Goal: Transaction & Acquisition: Purchase product/service

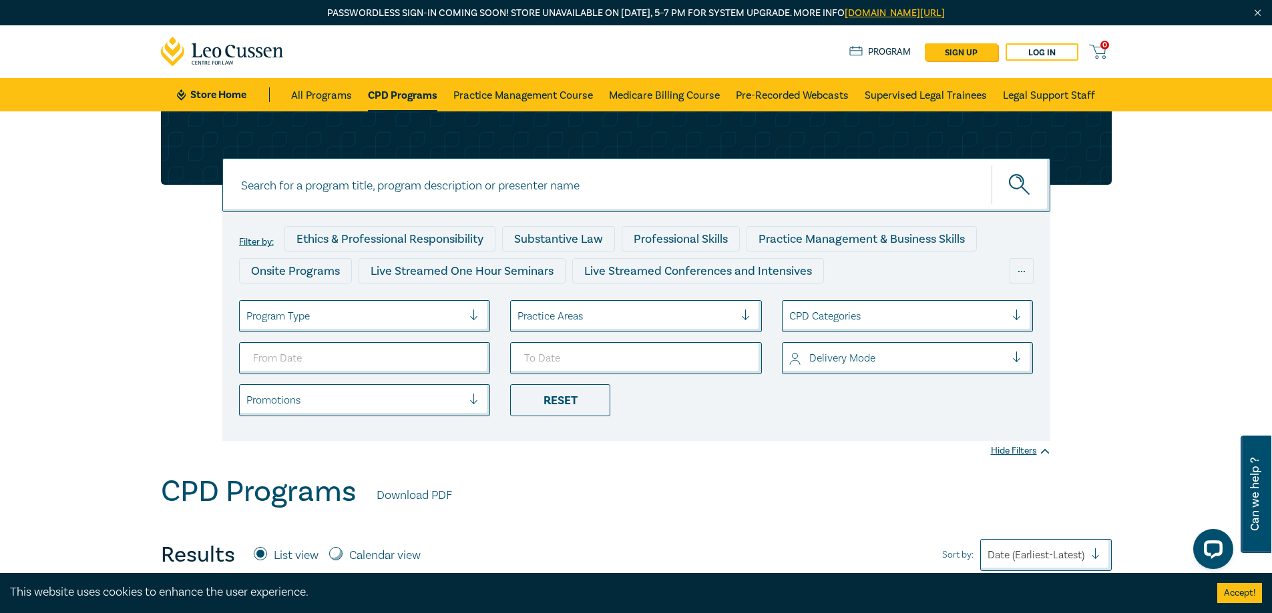
click at [475, 394] on div at bounding box center [479, 400] width 20 height 13
click at [475, 395] on div at bounding box center [479, 400] width 20 height 13
click at [1023, 268] on div "..." at bounding box center [1021, 270] width 24 height 25
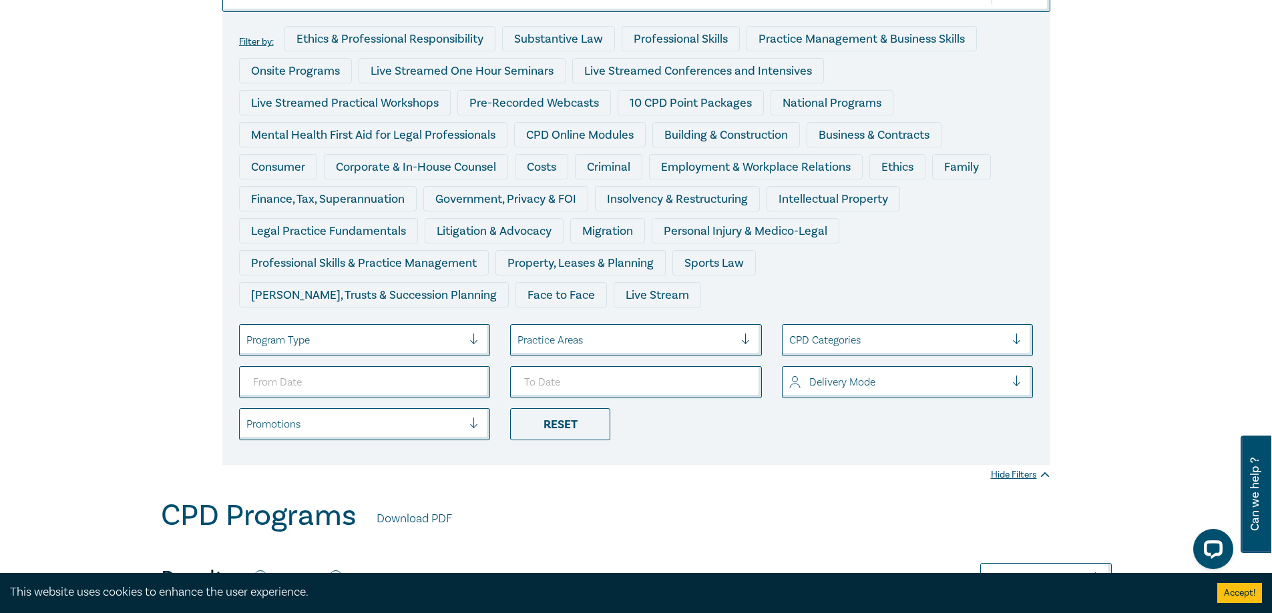
scroll to position [267, 0]
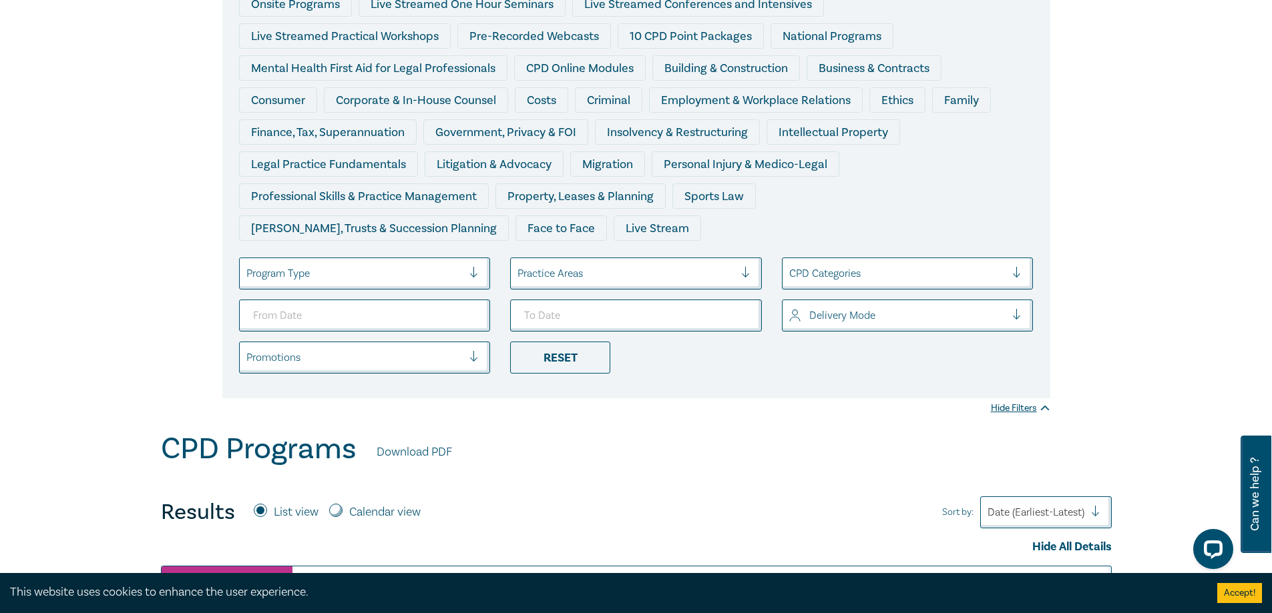
click at [862, 278] on div at bounding box center [897, 273] width 217 height 17
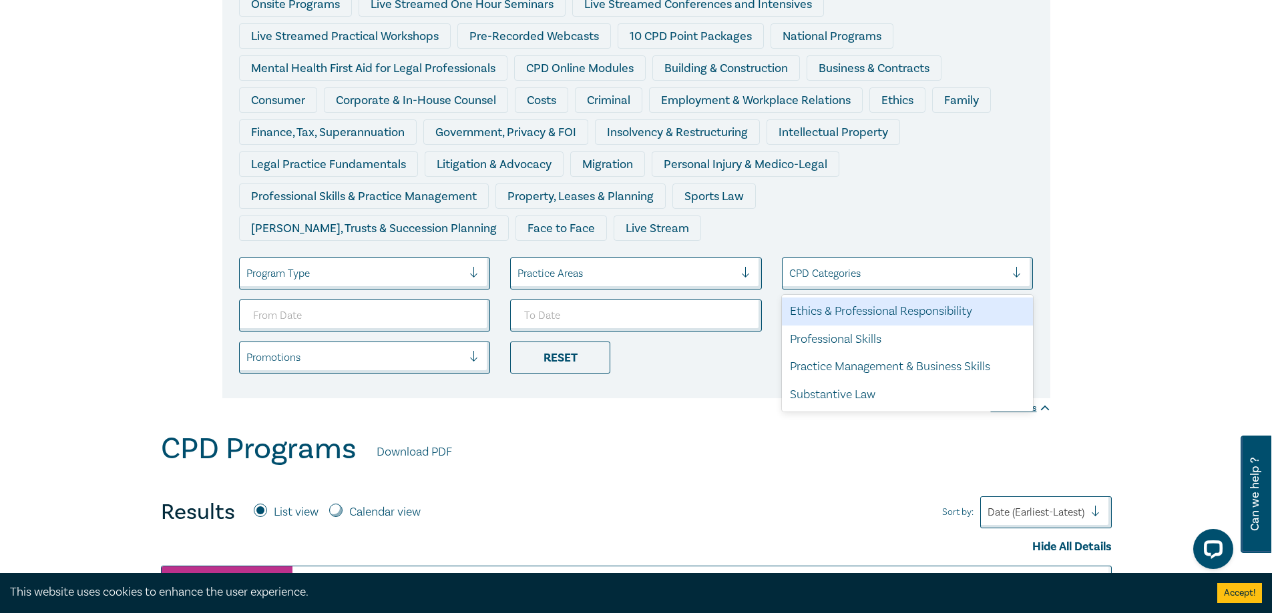
click at [862, 278] on div at bounding box center [897, 273] width 217 height 17
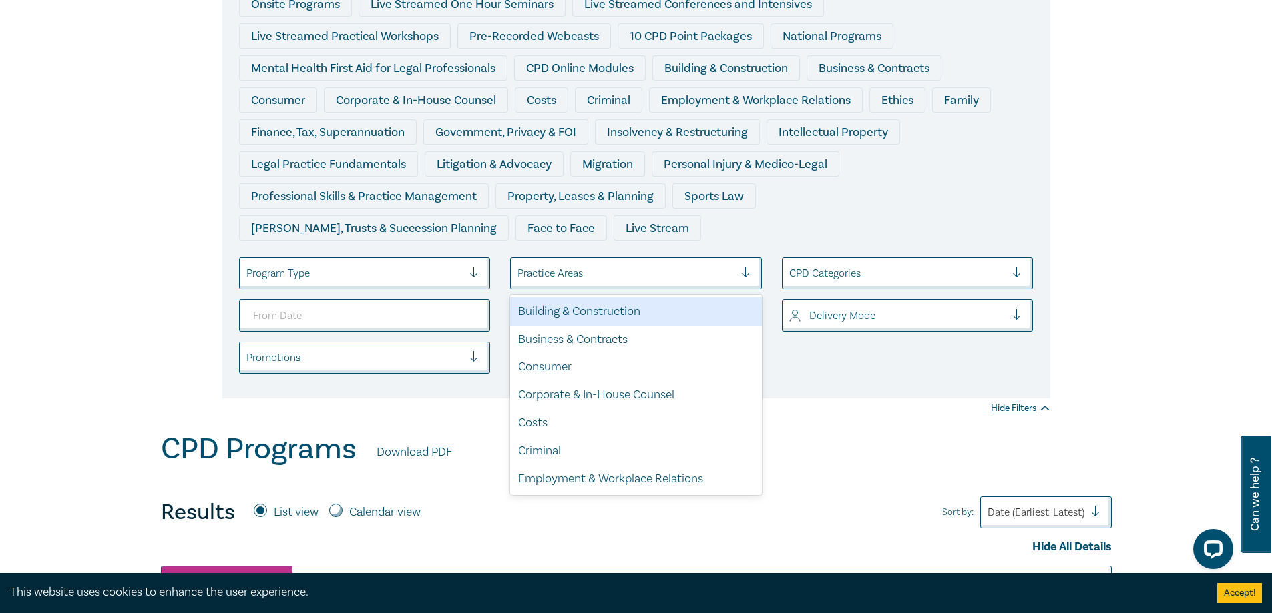
click at [758, 278] on div at bounding box center [751, 273] width 20 height 13
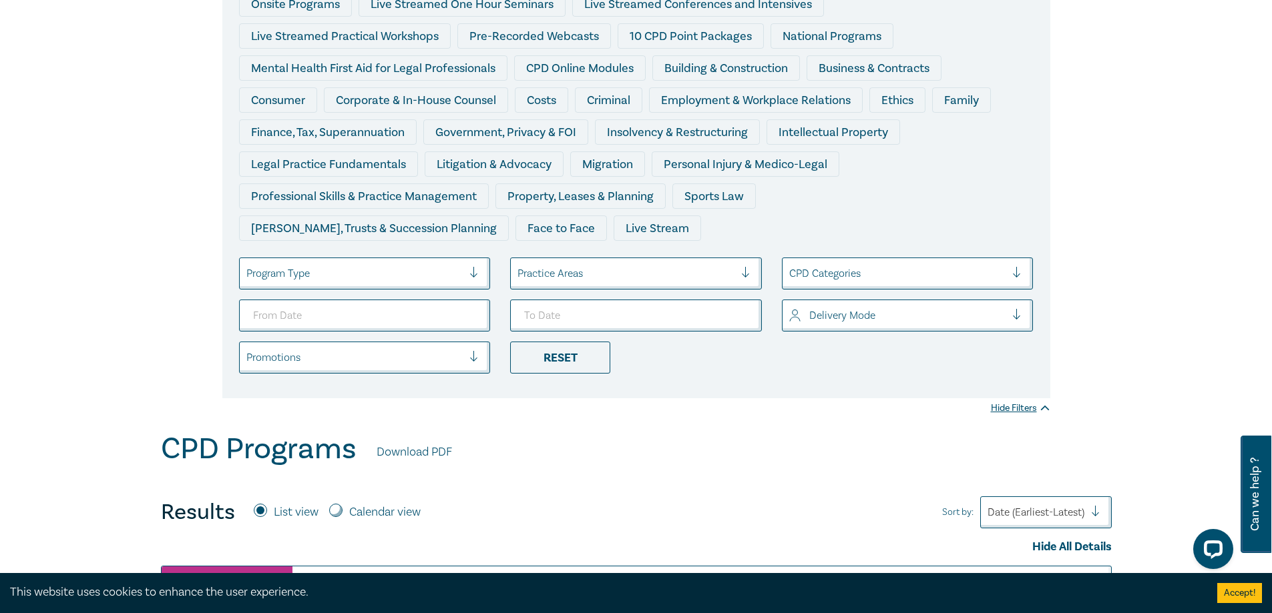
click at [758, 278] on div at bounding box center [751, 273] width 20 height 13
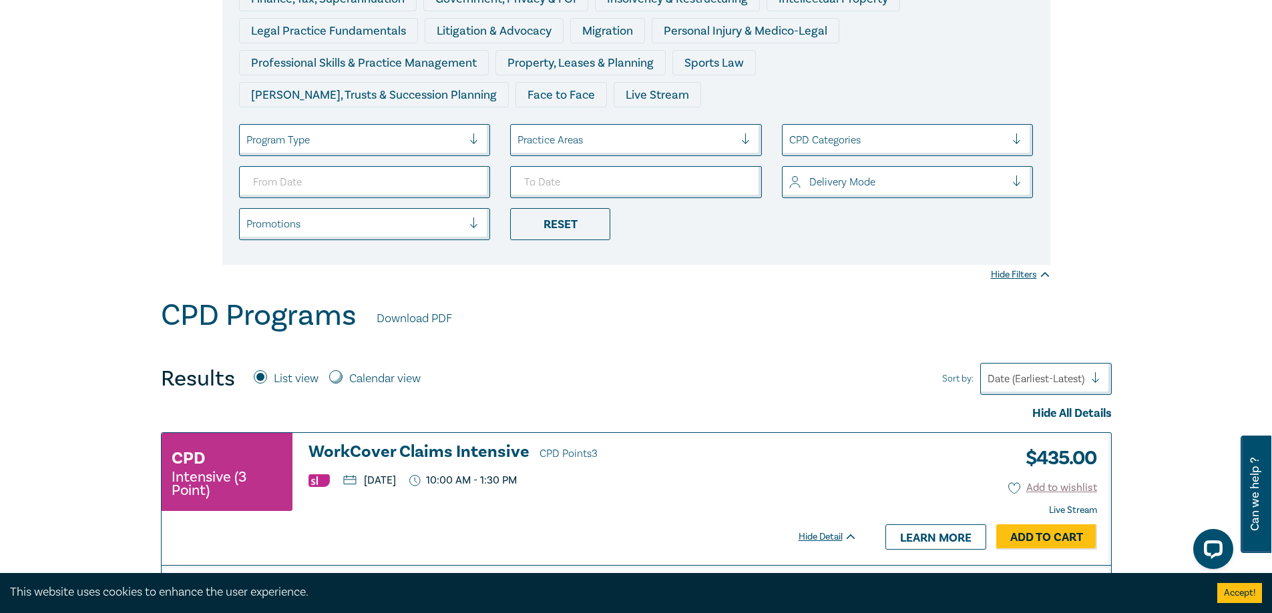
scroll to position [467, 0]
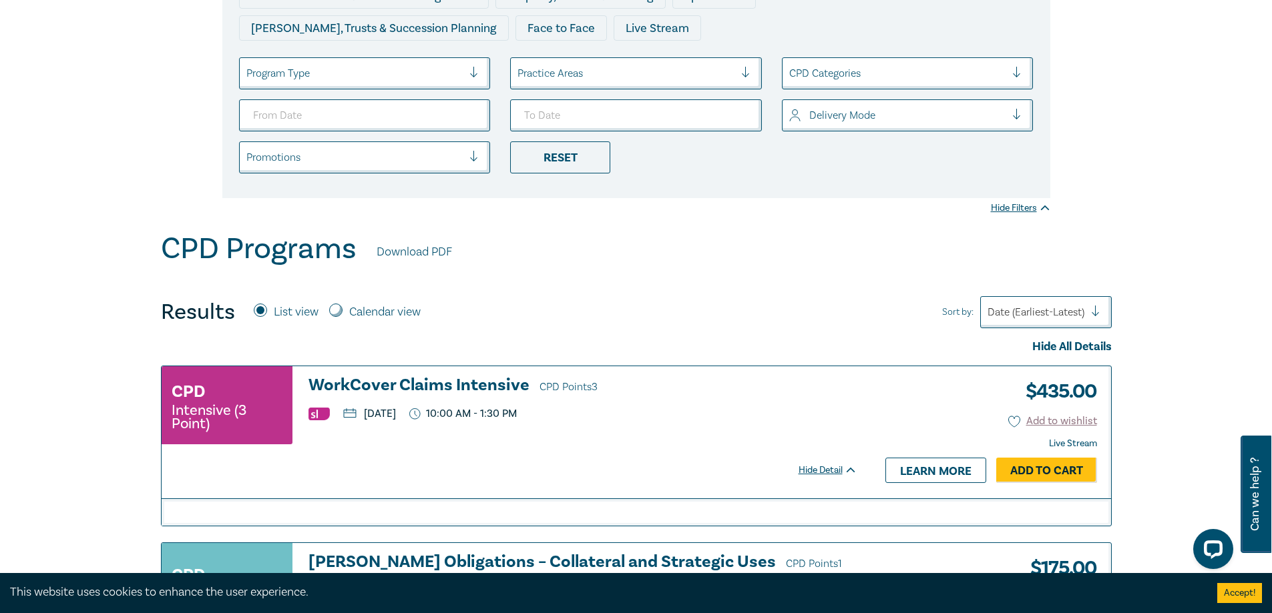
click at [1073, 326] on div "Date (Earliest-Latest)" at bounding box center [1045, 312] width 131 height 32
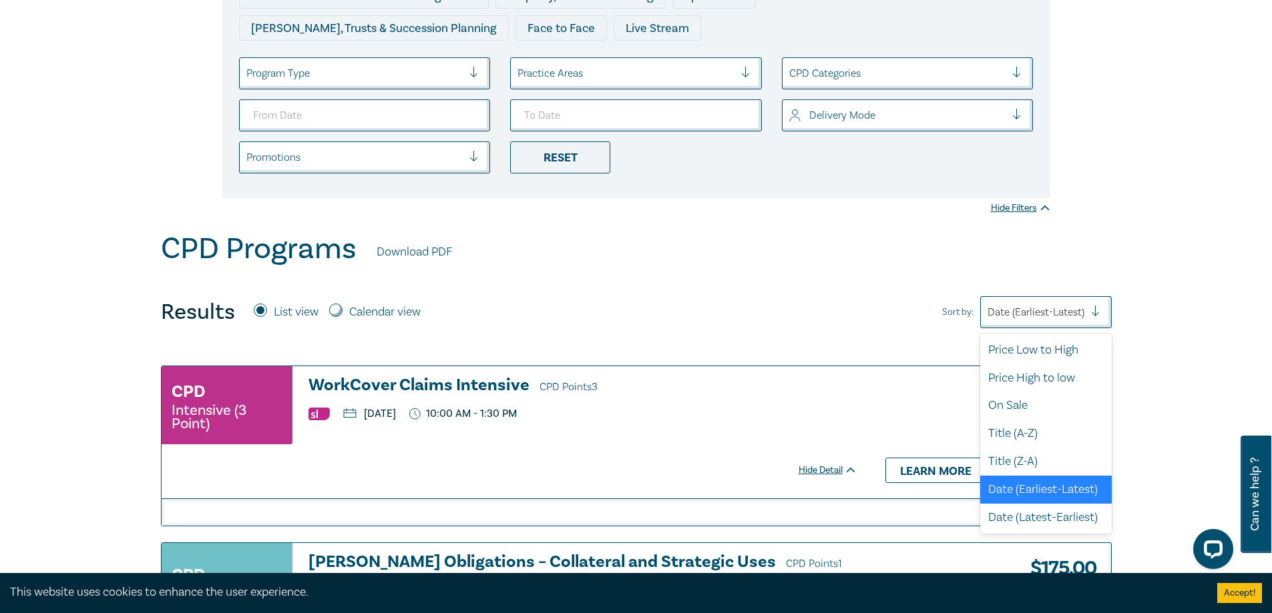
scroll to position [3, 0]
click at [1069, 350] on div "Price Low to High" at bounding box center [1045, 350] width 131 height 28
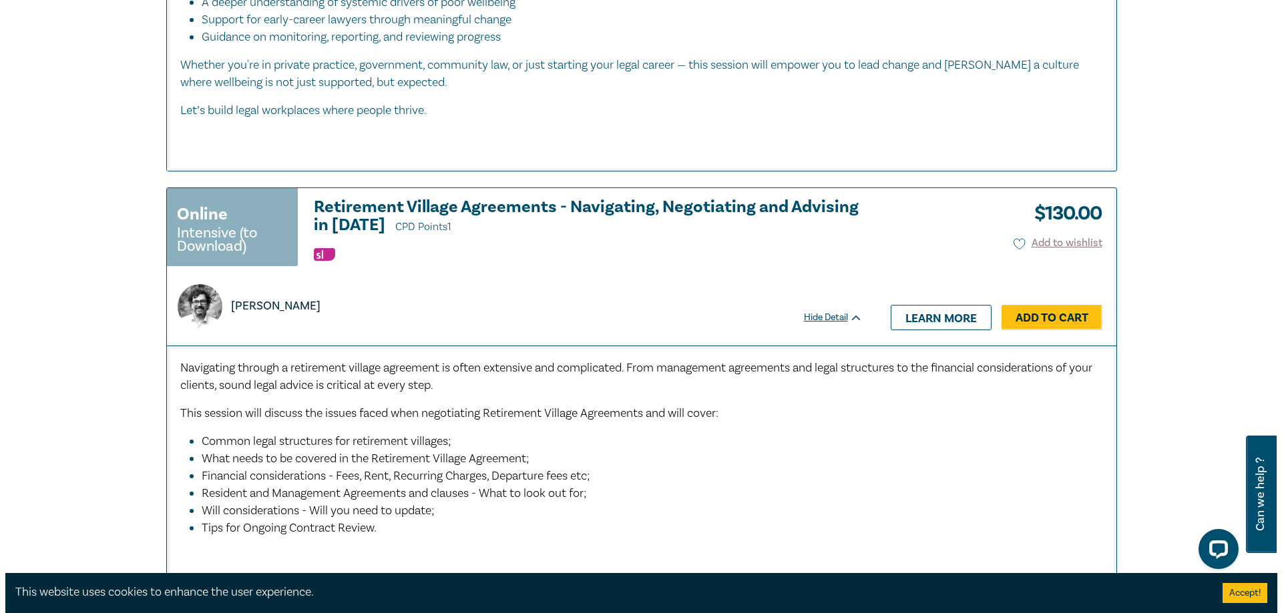
scroll to position [734, 0]
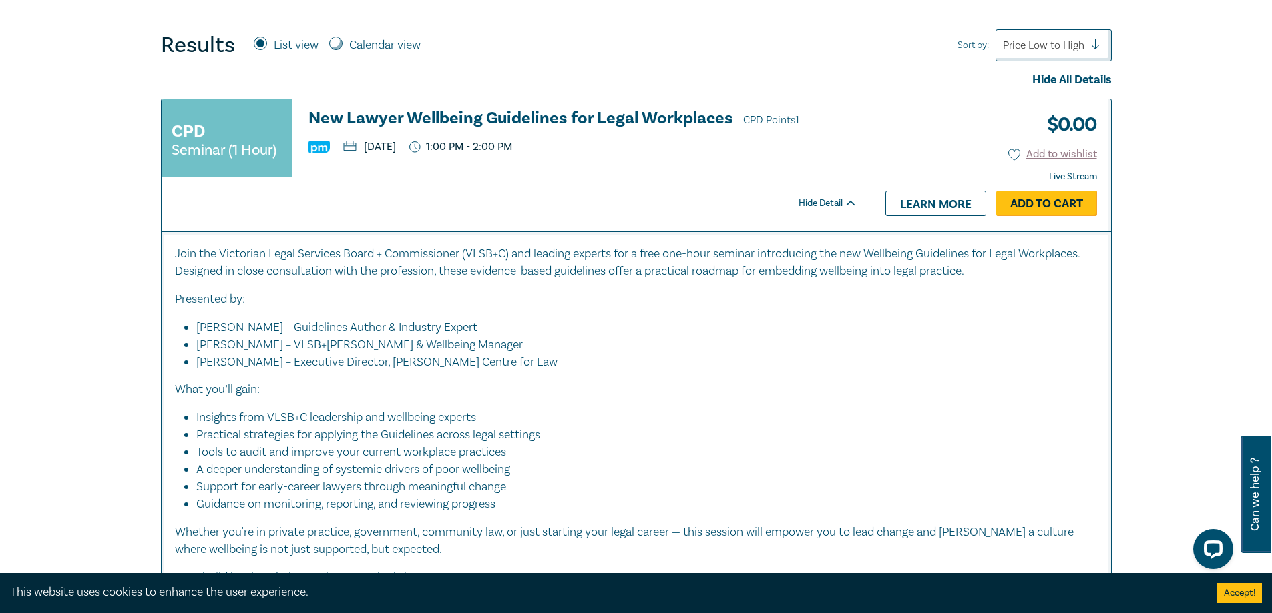
click at [1033, 195] on link "Add to Cart" at bounding box center [1046, 203] width 101 height 25
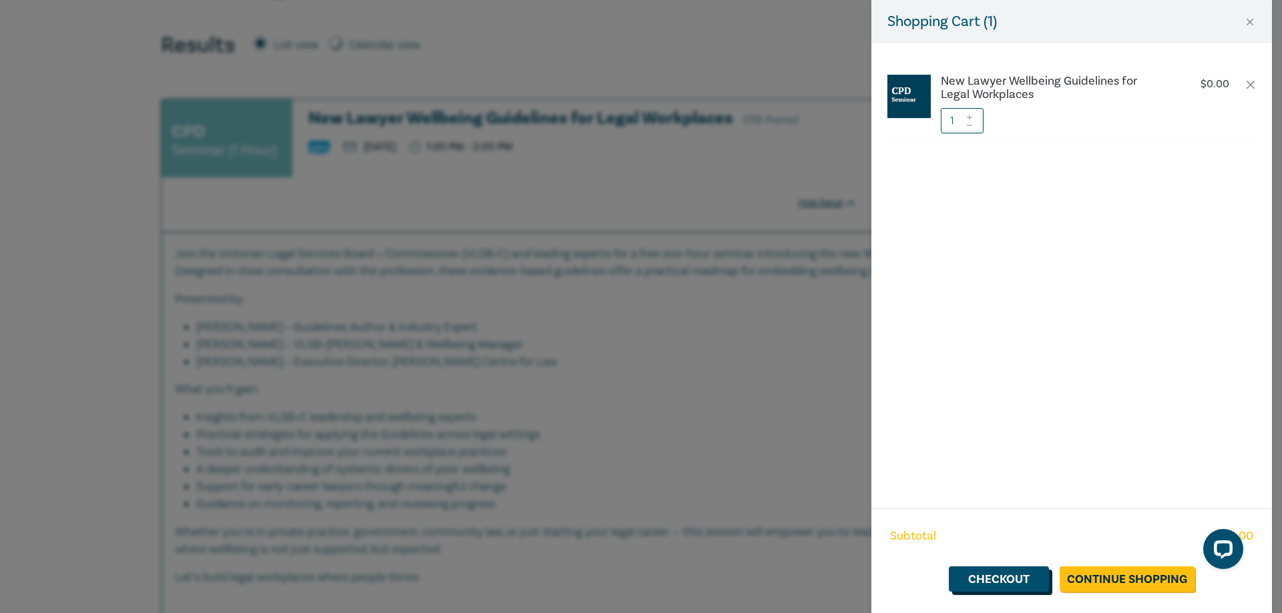
drag, startPoint x: 1018, startPoint y: 583, endPoint x: 1039, endPoint y: 547, distance: 41.6
click at [1017, 583] on link "Checkout" at bounding box center [999, 579] width 100 height 25
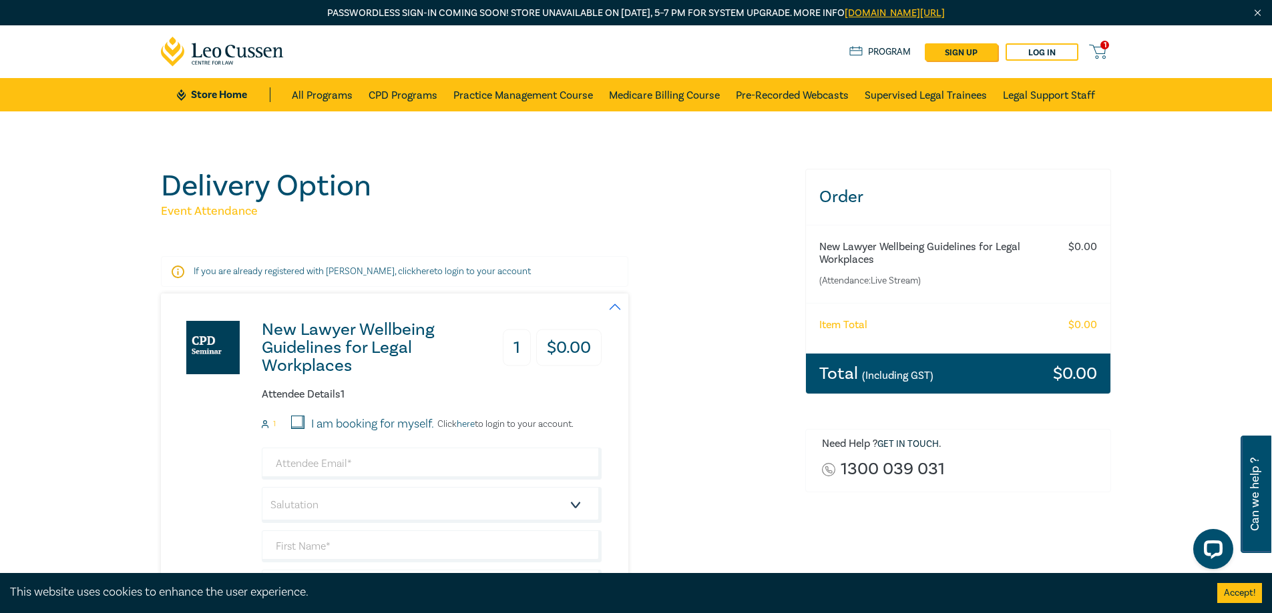
click at [301, 428] on input "I am booking for myself." at bounding box center [297, 422] width 13 height 13
checkbox input "true"
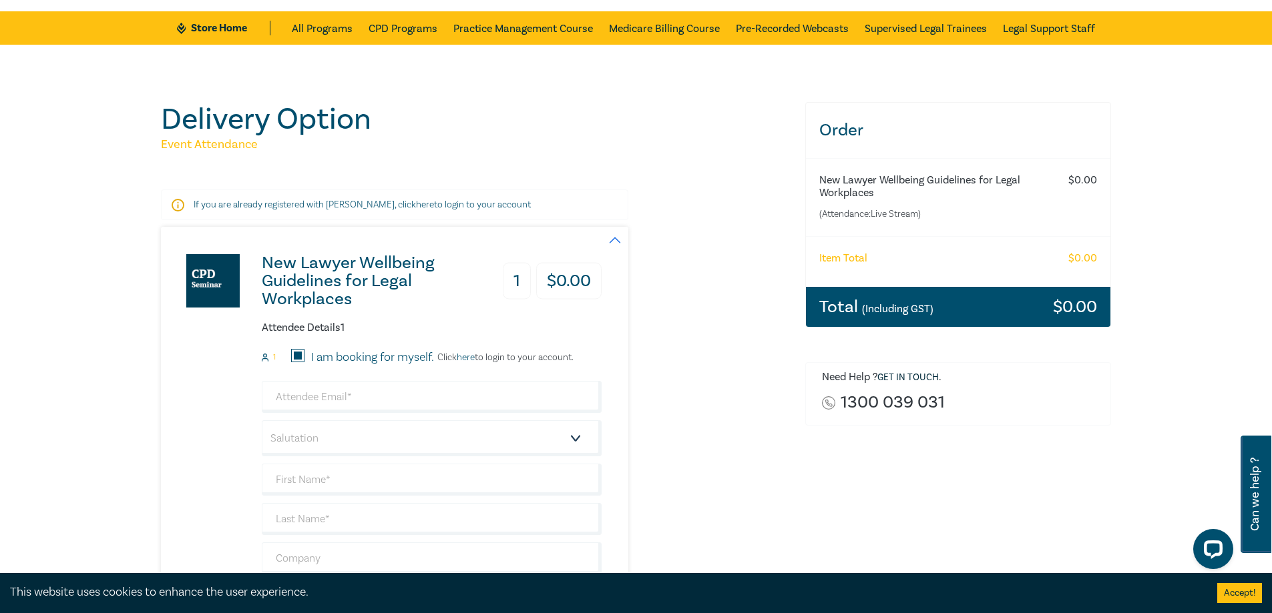
scroll to position [134, 0]
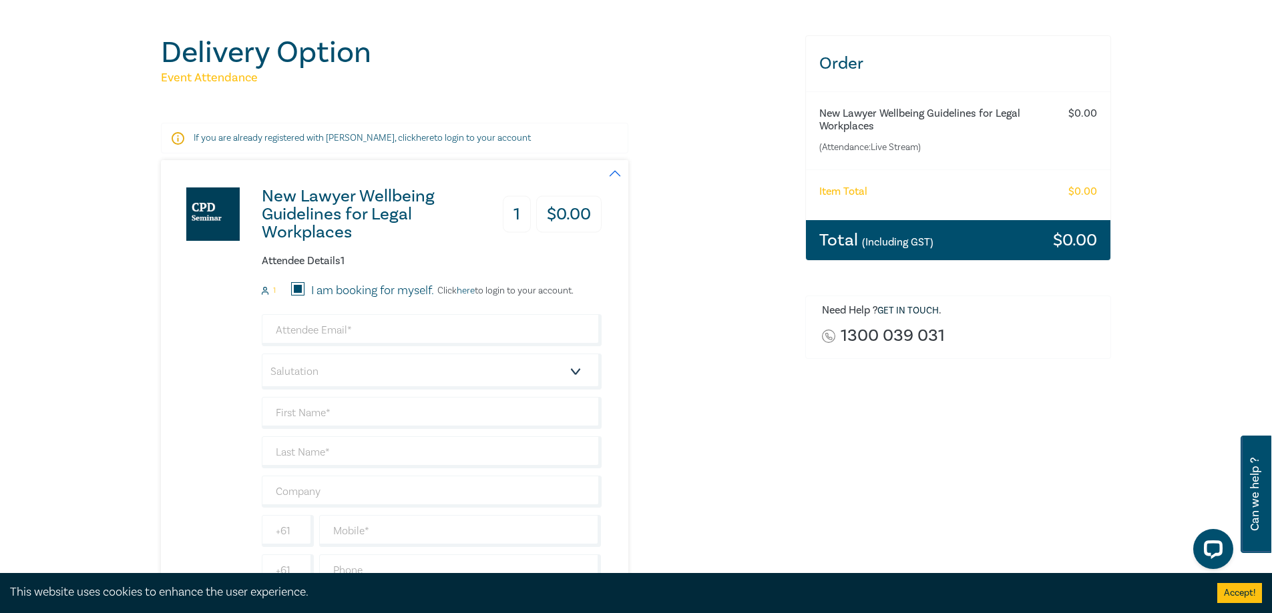
click at [473, 292] on link "here" at bounding box center [466, 291] width 18 height 12
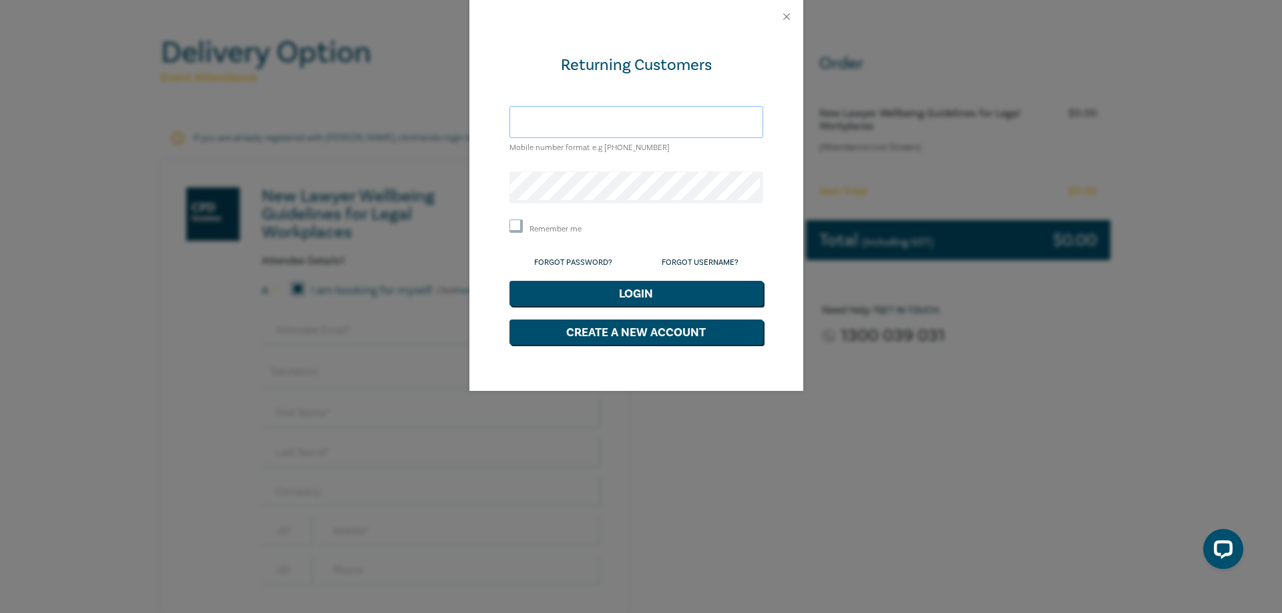
click at [586, 128] on input "text" at bounding box center [636, 122] width 254 height 32
type input "[EMAIL_ADDRESS][DOMAIN_NAME]"
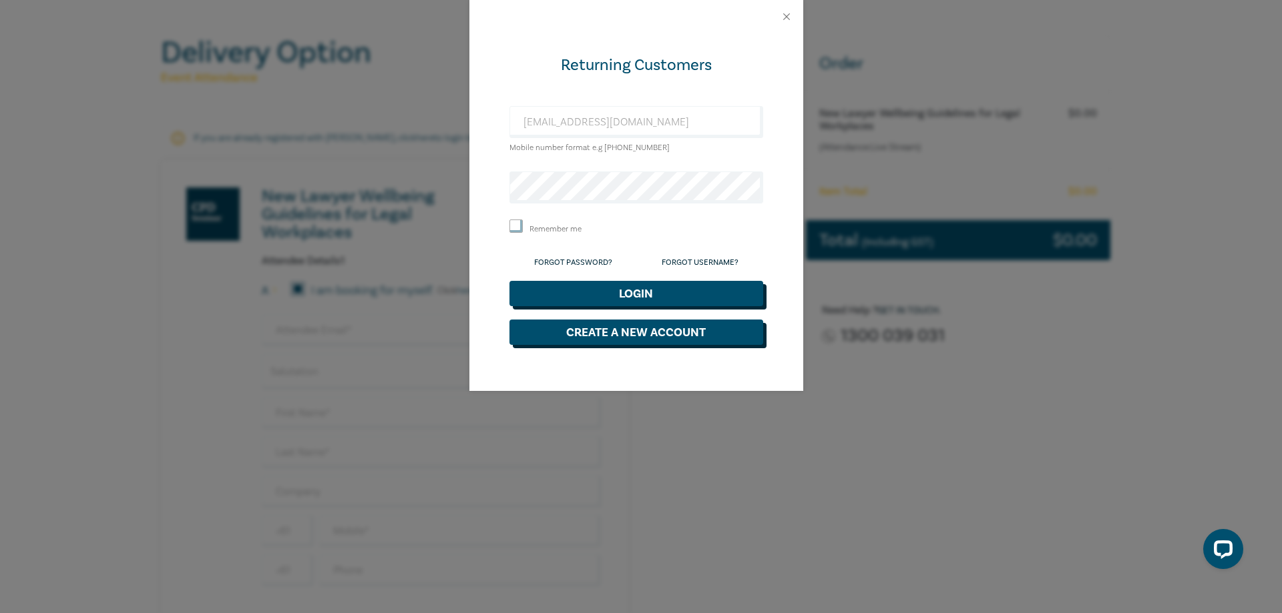
click at [597, 290] on button "Login" at bounding box center [636, 293] width 254 height 25
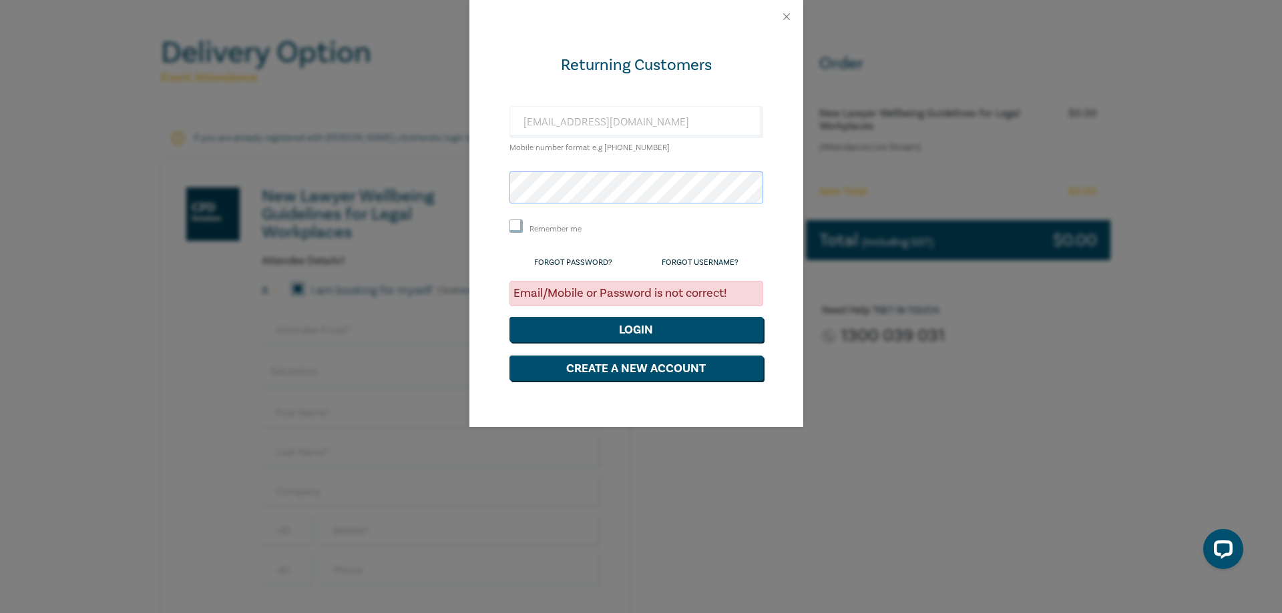
click at [348, 188] on div "Returning Customers [EMAIL_ADDRESS][DOMAIN_NAME] Mobile number format e.g [PHON…" at bounding box center [641, 306] width 1282 height 613
click at [601, 324] on button "Login" at bounding box center [636, 329] width 254 height 25
click at [609, 206] on form "Returning Customers [EMAIL_ADDRESS][DOMAIN_NAME] Mobile number format e.g [PHON…" at bounding box center [636, 218] width 254 height 326
click at [390, 201] on div "Returning Customers [EMAIL_ADDRESS][DOMAIN_NAME] Mobile number format e.g [PHON…" at bounding box center [641, 306] width 1282 height 613
drag, startPoint x: 577, startPoint y: 331, endPoint x: 604, endPoint y: 338, distance: 28.2
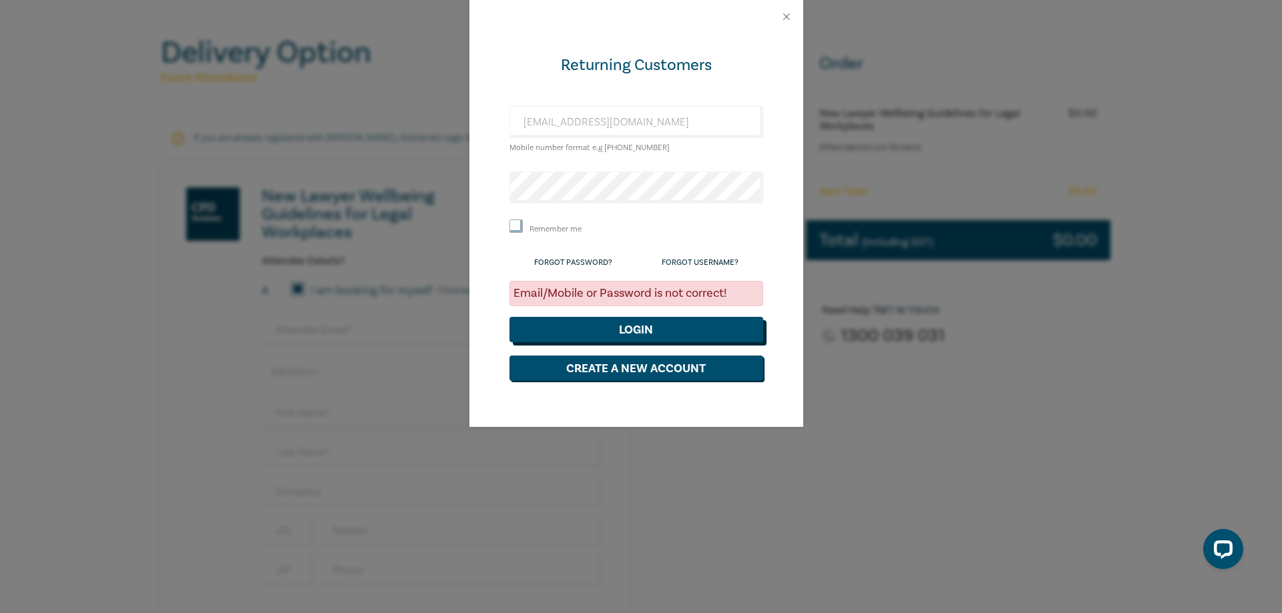
click at [577, 331] on button "Login" at bounding box center [636, 329] width 254 height 25
click at [597, 328] on button "Login" at bounding box center [636, 329] width 254 height 25
click at [447, 194] on div "Returning Customers [EMAIL_ADDRESS][DOMAIN_NAME] Mobile number format e.g [PHON…" at bounding box center [641, 306] width 1282 height 613
click at [571, 338] on button "Login" at bounding box center [636, 329] width 254 height 25
click at [650, 335] on button "Login" at bounding box center [636, 329] width 254 height 25
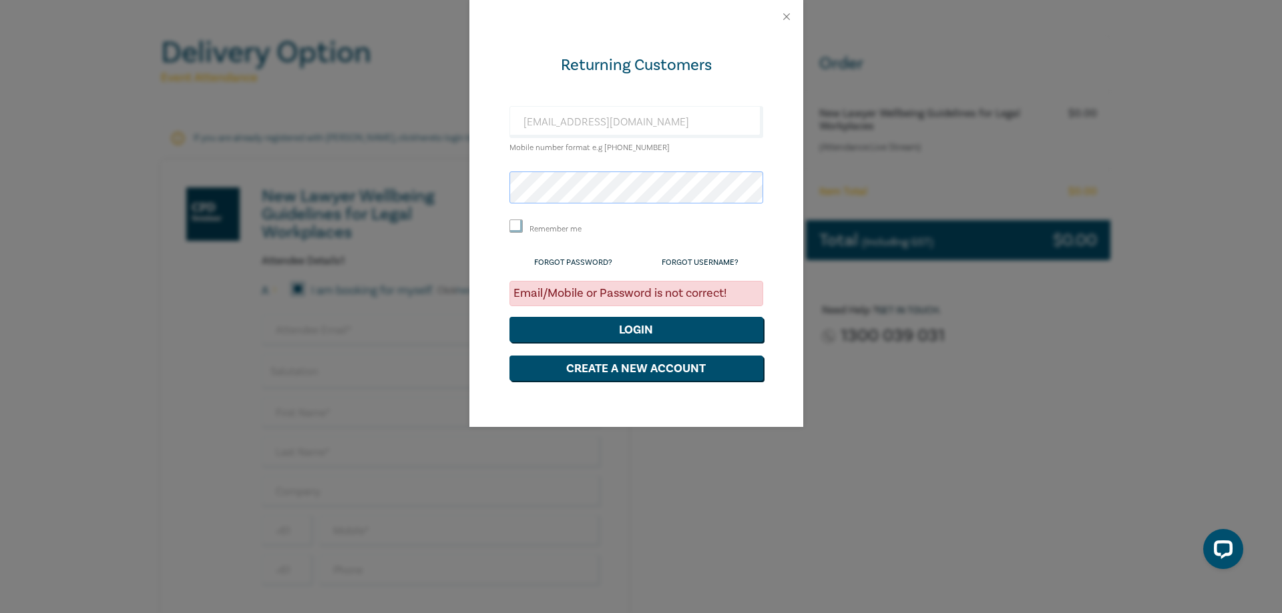
click at [394, 191] on div "Returning Customers [EMAIL_ADDRESS][DOMAIN_NAME] Mobile number format e.g [PHON…" at bounding box center [641, 306] width 1282 height 613
click at [659, 329] on button "Login" at bounding box center [636, 329] width 254 height 25
click at [555, 264] on link "Forgot Password?" at bounding box center [573, 263] width 78 height 10
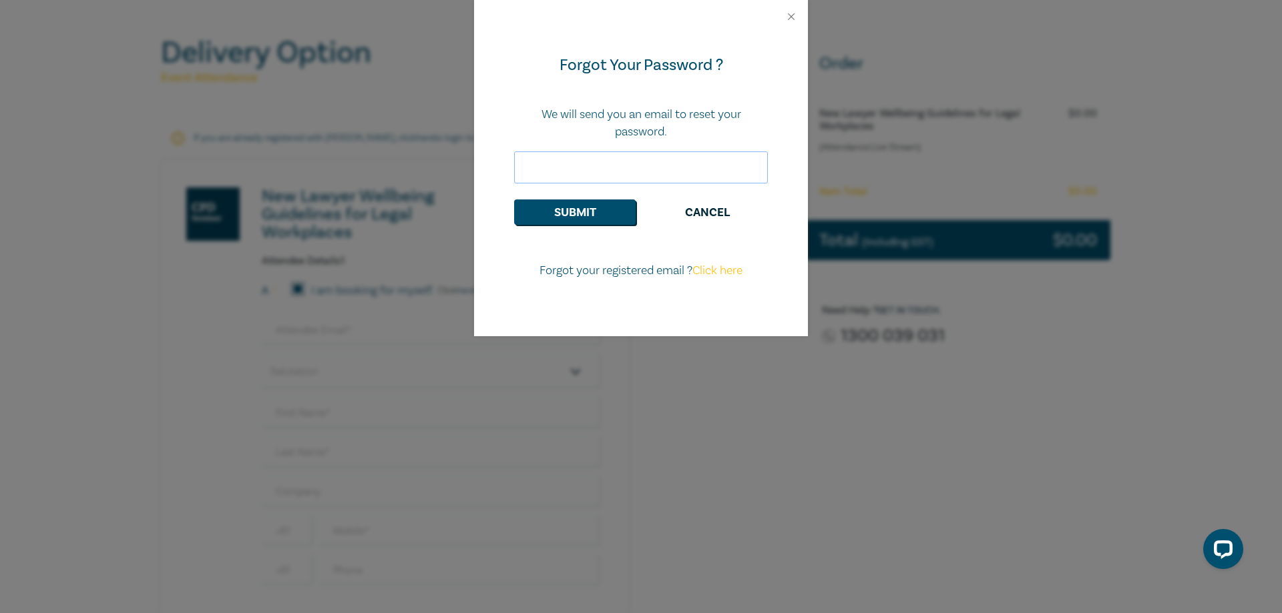
click at [605, 172] on input "email" at bounding box center [641, 168] width 254 height 32
drag, startPoint x: 614, startPoint y: 159, endPoint x: 466, endPoint y: 167, distance: 148.4
click at [466, 167] on div "Forgot Your Password ? We will send you an email to reset your password. MAXBIR…" at bounding box center [641, 306] width 1282 height 613
click at [551, 206] on button "Submit" at bounding box center [574, 212] width 121 height 25
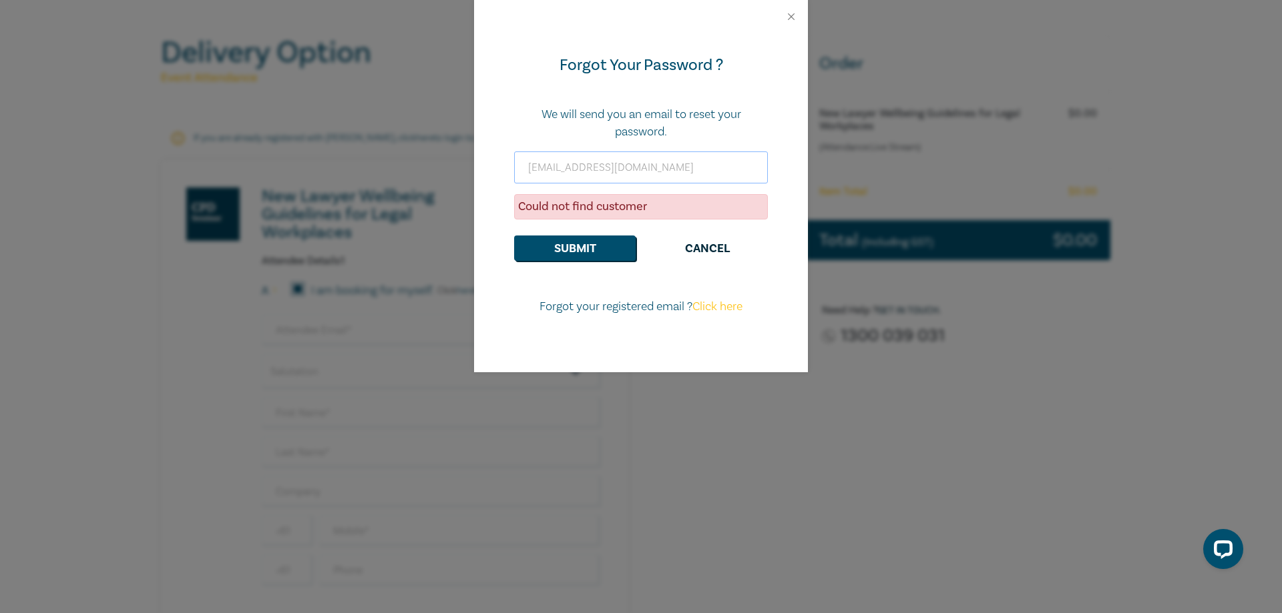
drag, startPoint x: 689, startPoint y: 171, endPoint x: 523, endPoint y: 182, distance: 166.6
click at [523, 182] on input "[EMAIL_ADDRESS][DOMAIN_NAME]" at bounding box center [641, 168] width 254 height 32
click at [547, 166] on input "[EMAIL_ADDRESS][DOMAIN_NAME]" at bounding box center [641, 168] width 254 height 32
drag, startPoint x: 667, startPoint y: 170, endPoint x: 580, endPoint y: 172, distance: 86.8
click at [580, 172] on input "[EMAIL_ADDRESS][DOMAIN_NAME]" at bounding box center [641, 168] width 254 height 32
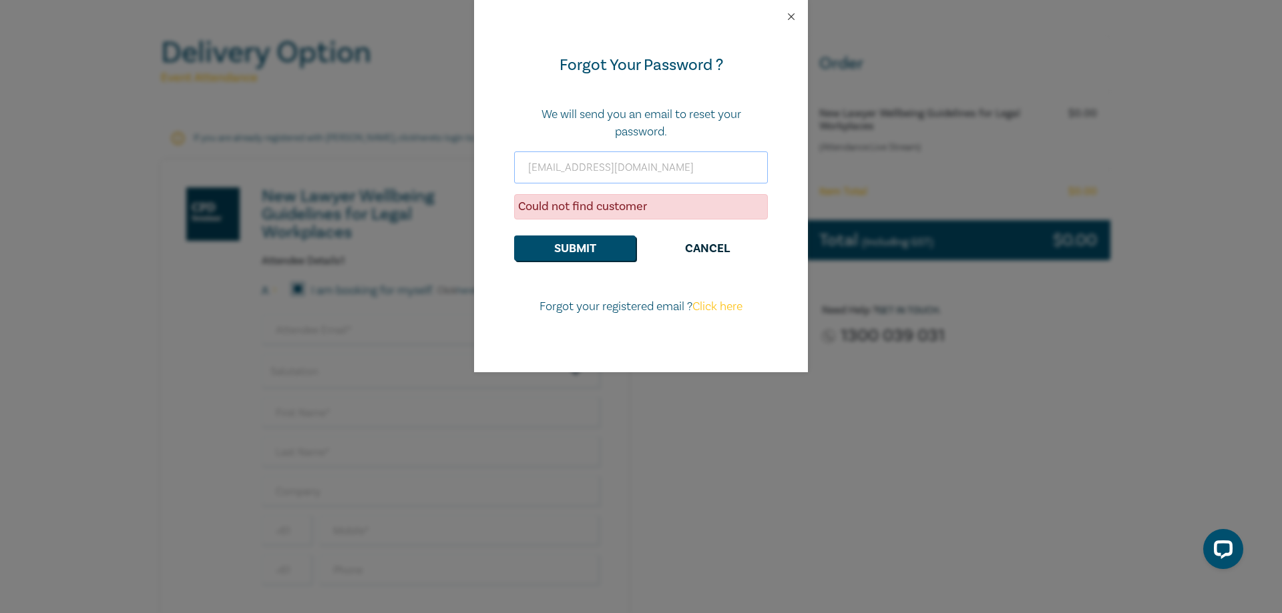
type input "[EMAIL_ADDRESS][DOMAIN_NAME]"
click at [787, 15] on button "Close" at bounding box center [791, 17] width 12 height 12
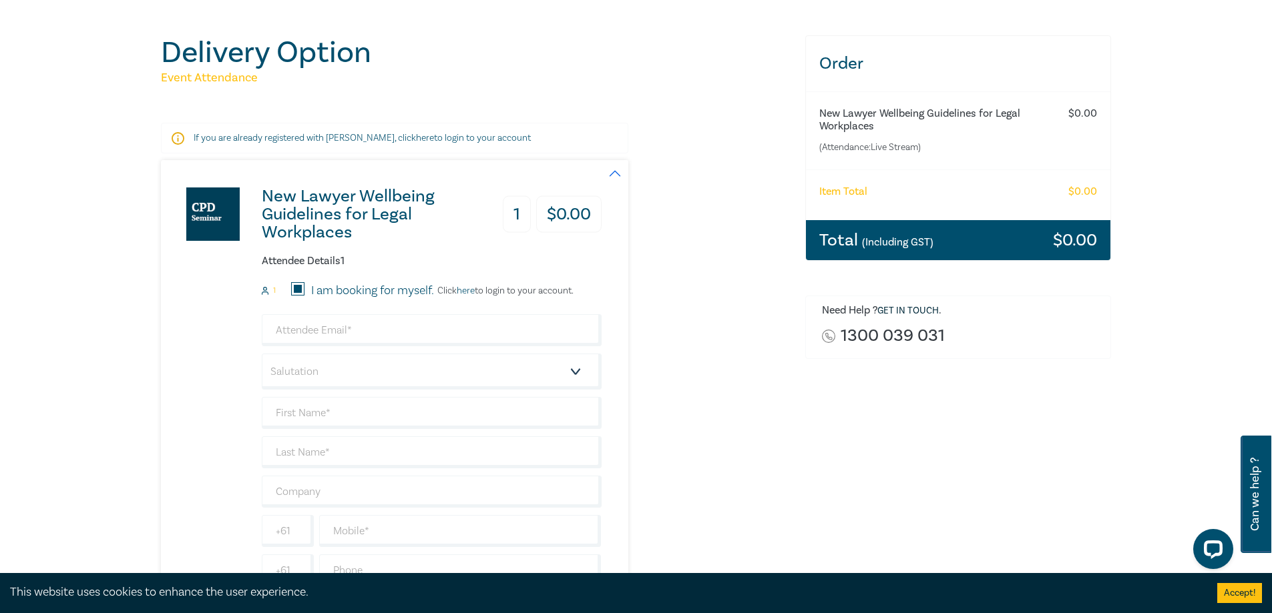
click at [302, 291] on input "I am booking for myself." at bounding box center [297, 288] width 13 height 13
checkbox input "false"
click at [302, 291] on input "I am booking for myself." at bounding box center [297, 288] width 13 height 13
checkbox input "true"
click at [310, 323] on input "email" at bounding box center [432, 330] width 340 height 32
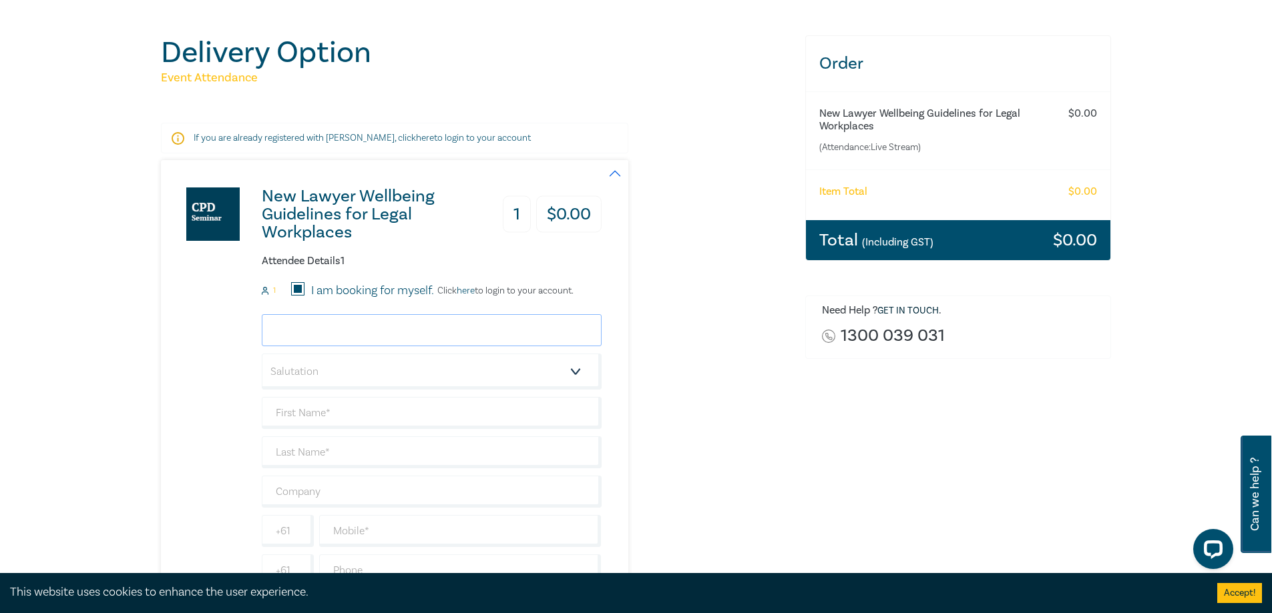
type input "[EMAIL_ADDRESS][DOMAIN_NAME]"
click at [374, 372] on select "Salutation Mr. Mrs. Ms. Miss Dr. Prof. Other" at bounding box center [432, 372] width 340 height 36
select select "Mr."
click at [262, 354] on select "Salutation Mr. Mrs. Ms. Miss Dr. Prof. Other" at bounding box center [432, 372] width 340 height 36
click at [350, 417] on input "text" at bounding box center [432, 413] width 340 height 32
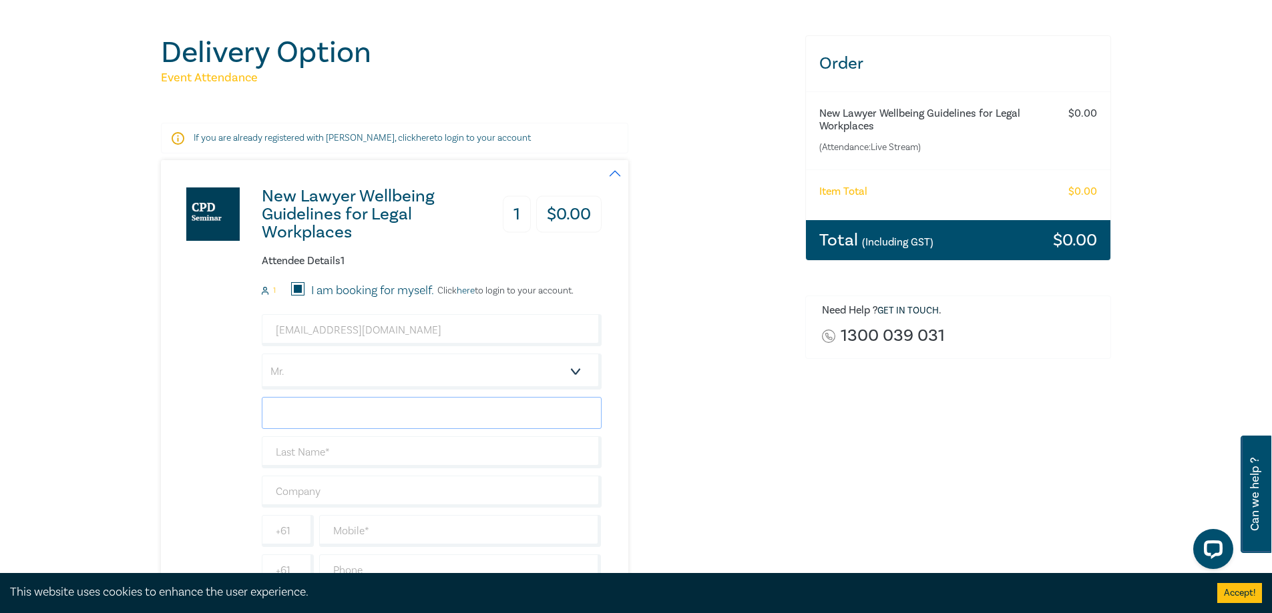
type input "Max"
click at [348, 453] on input "text" at bounding box center [432, 453] width 340 height 32
type input "Bird"
click at [346, 494] on input "text" at bounding box center [432, 492] width 340 height 32
type input "[PERSON_NAME] Day [PERSON_NAME]"
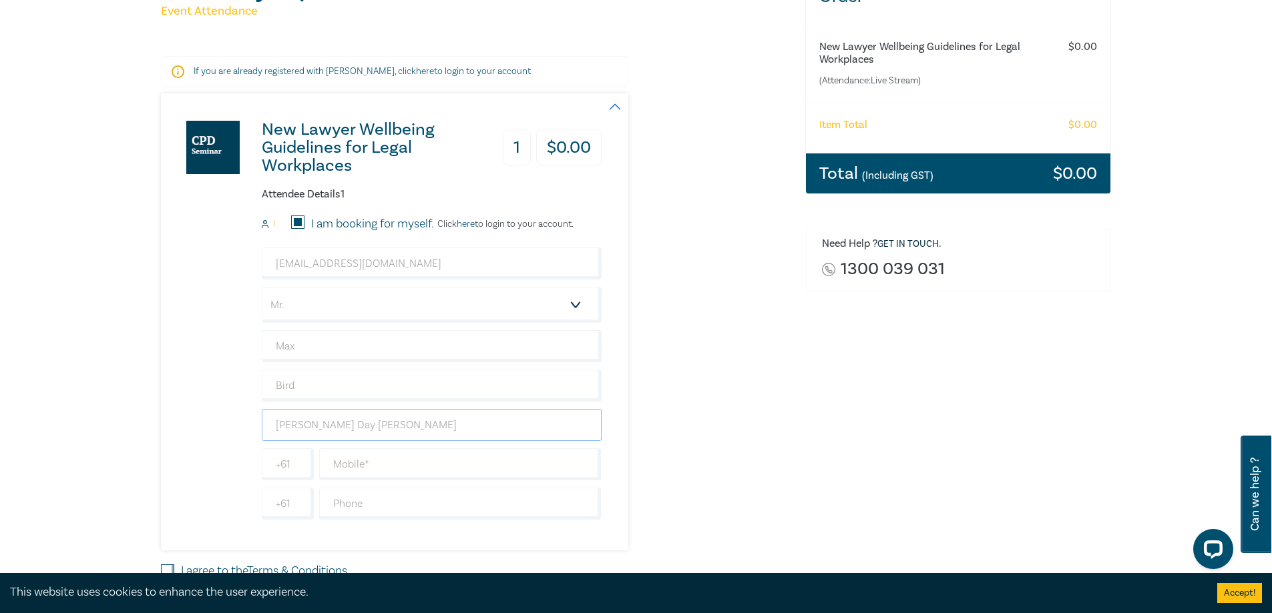
scroll to position [267, 0]
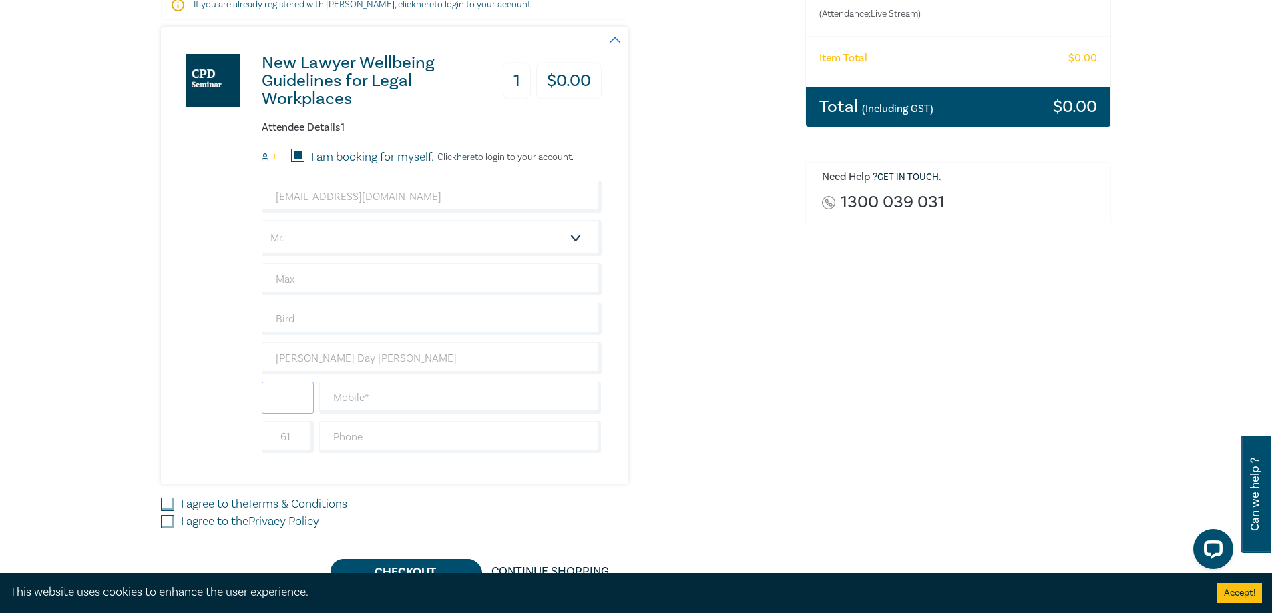
click at [285, 407] on input "text" at bounding box center [288, 398] width 52 height 32
type input "+61"
click at [388, 401] on input "text" at bounding box center [460, 398] width 282 height 32
type input "488679240"
click at [780, 415] on div "New Lawyer Wellbeing Guidelines for Legal Workplaces 1 $ 0.00 Attendee Details …" at bounding box center [475, 255] width 628 height 457
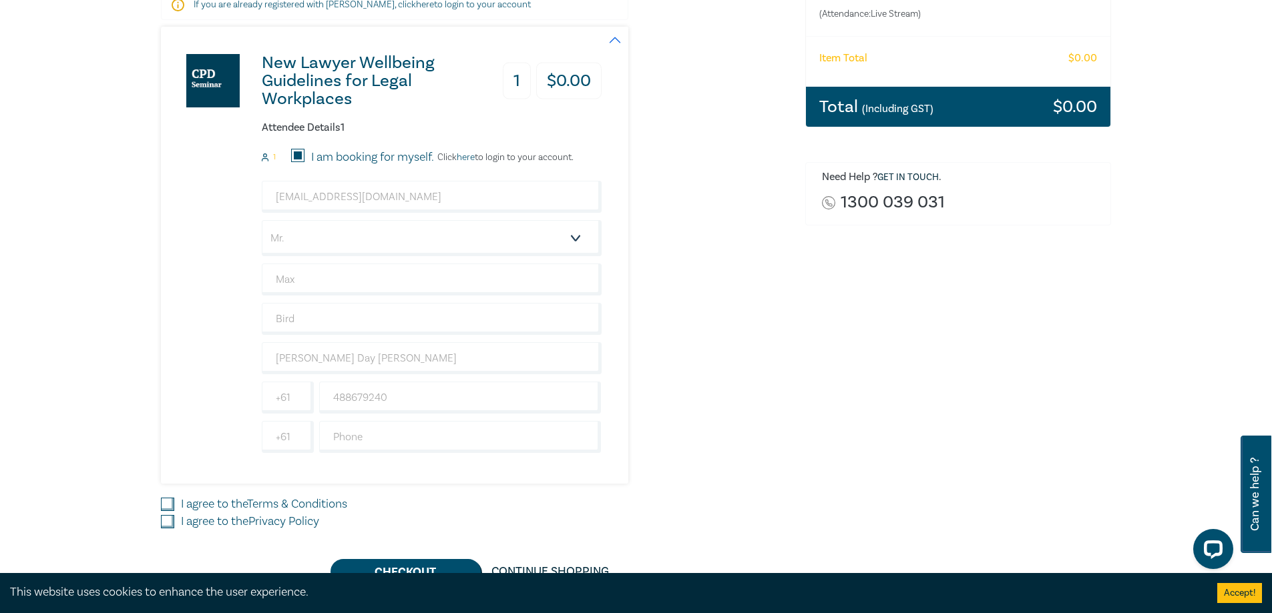
click at [169, 504] on input "I agree to the Terms & Conditions" at bounding box center [167, 504] width 13 height 13
checkbox input "true"
click at [168, 521] on input "I agree to the Privacy Policy" at bounding box center [167, 521] width 13 height 13
checkbox input "true"
click at [782, 329] on div "New Lawyer Wellbeing Guidelines for Legal Workplaces 1 $ 0.00 Attendee Details …" at bounding box center [475, 255] width 628 height 457
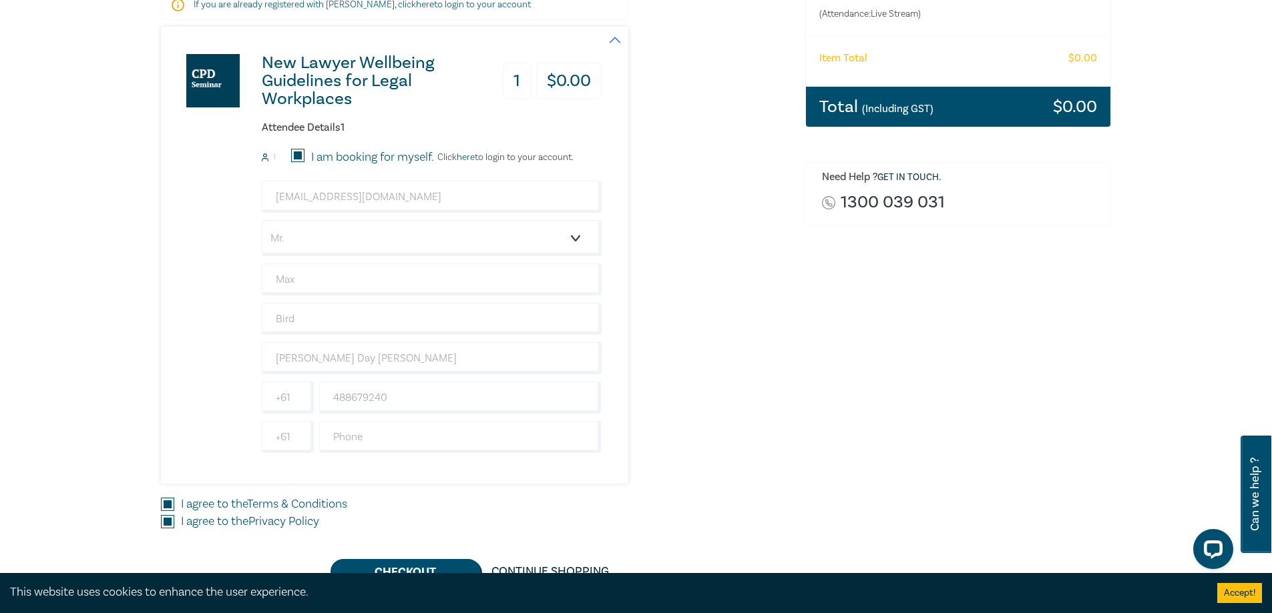
scroll to position [601, 0]
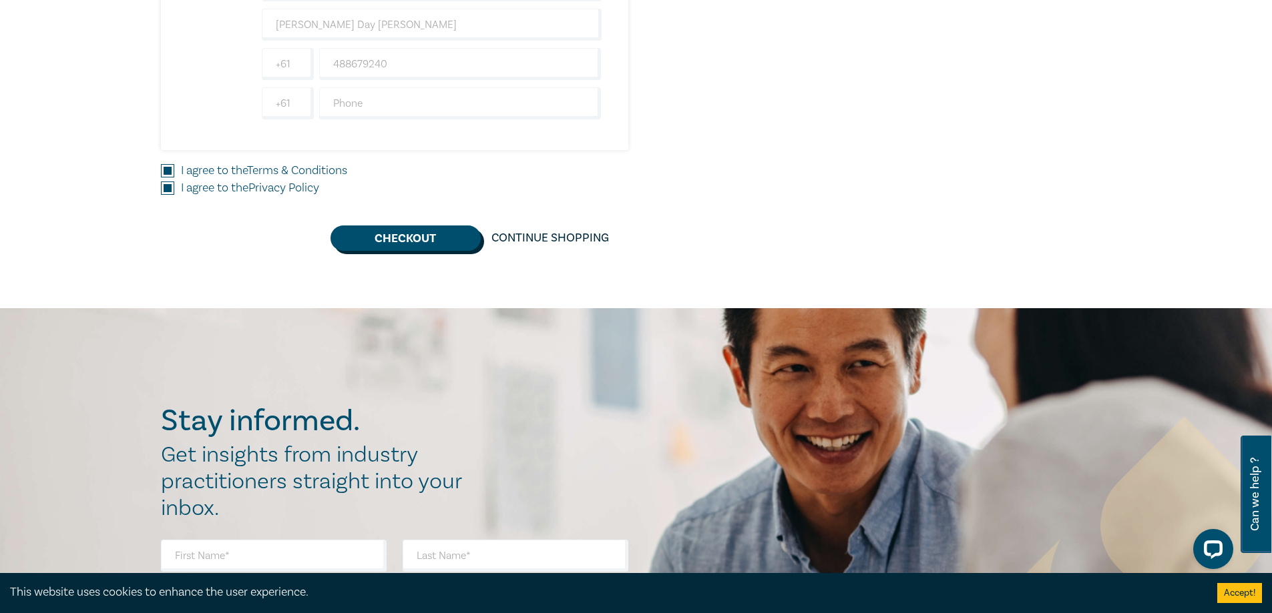
click at [459, 241] on button "Checkout" at bounding box center [405, 238] width 150 height 25
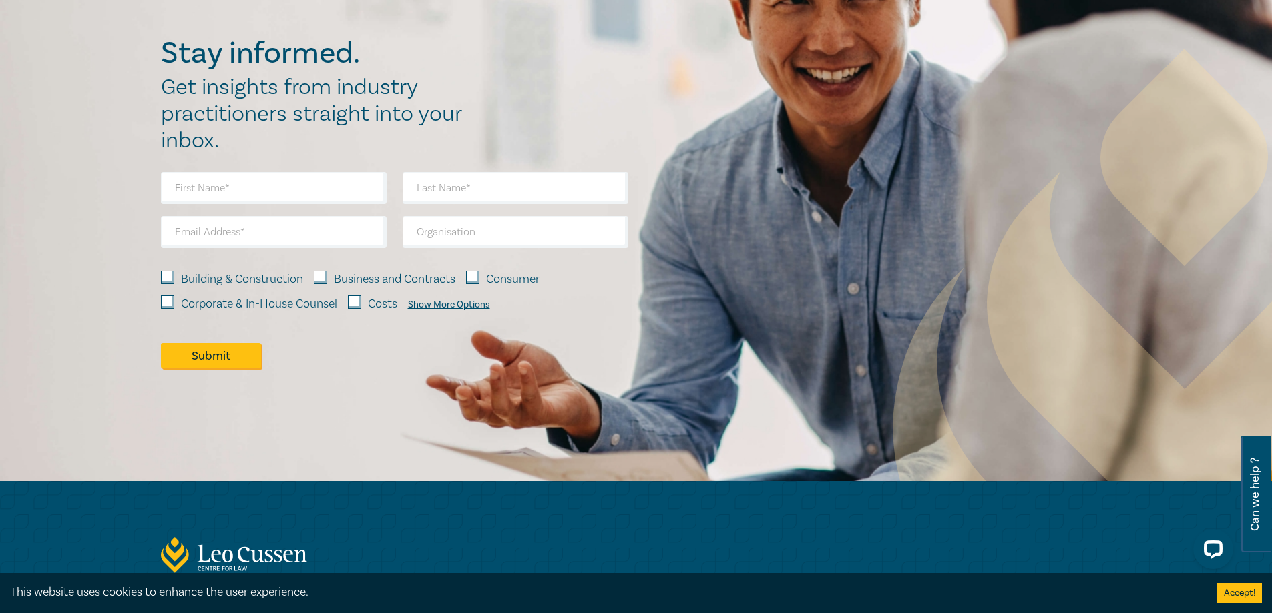
scroll to position [0, 0]
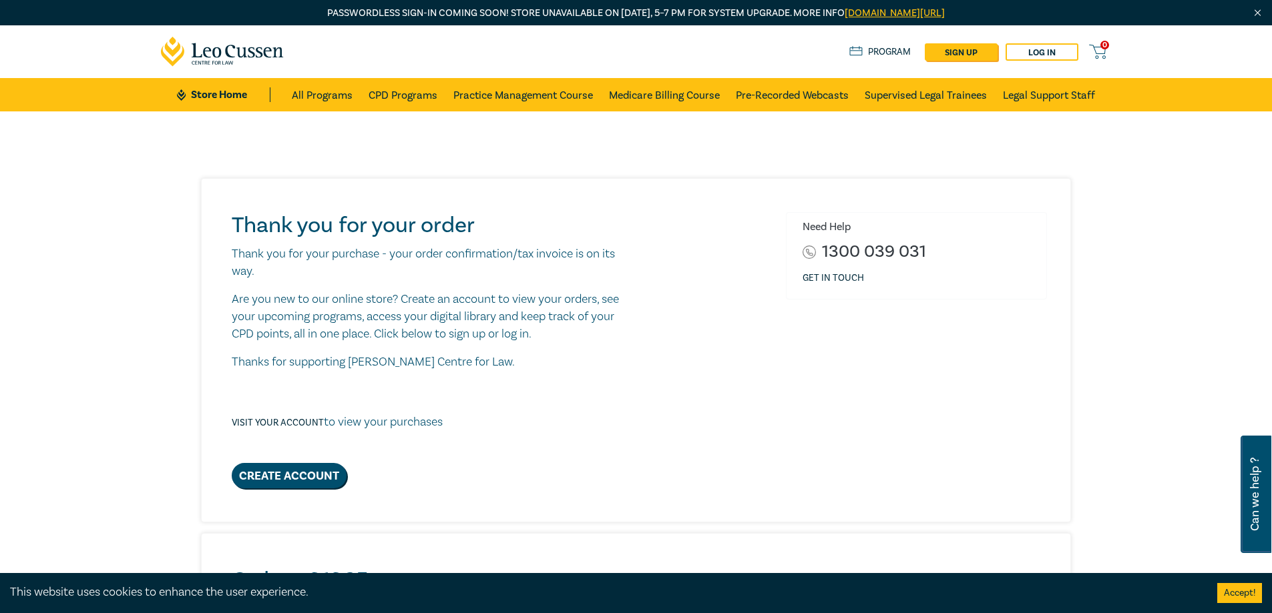
click at [747, 395] on div "Thank you for your order Thank you for your purchase - your order confirmation/…" at bounding box center [639, 350] width 831 height 276
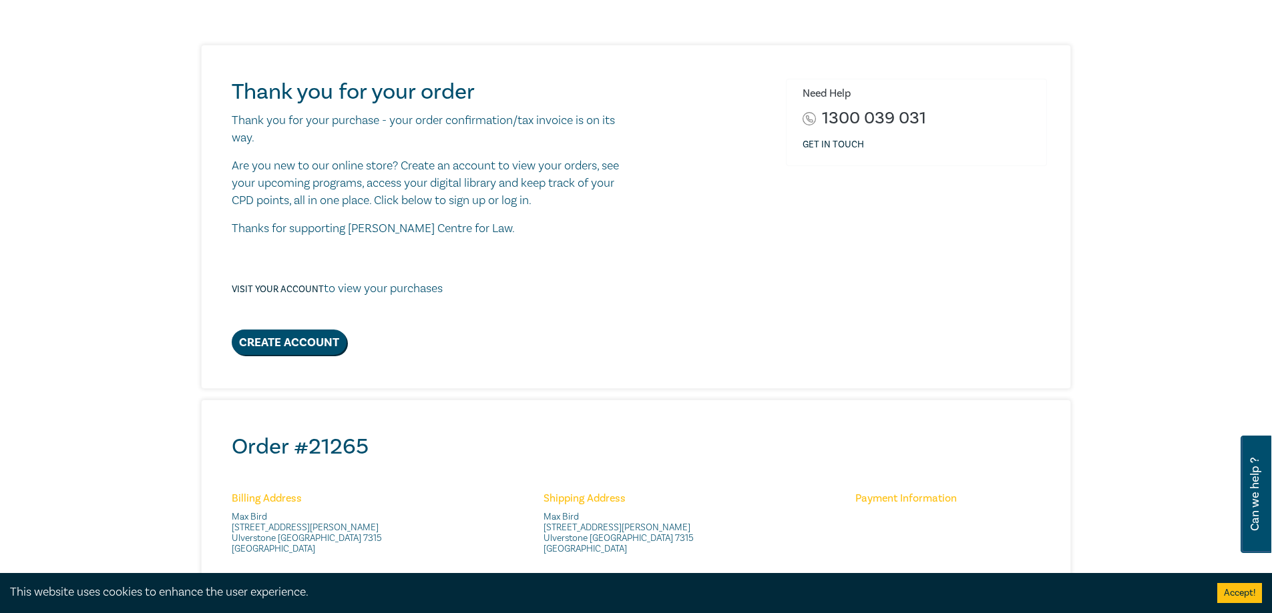
scroll to position [200, 0]
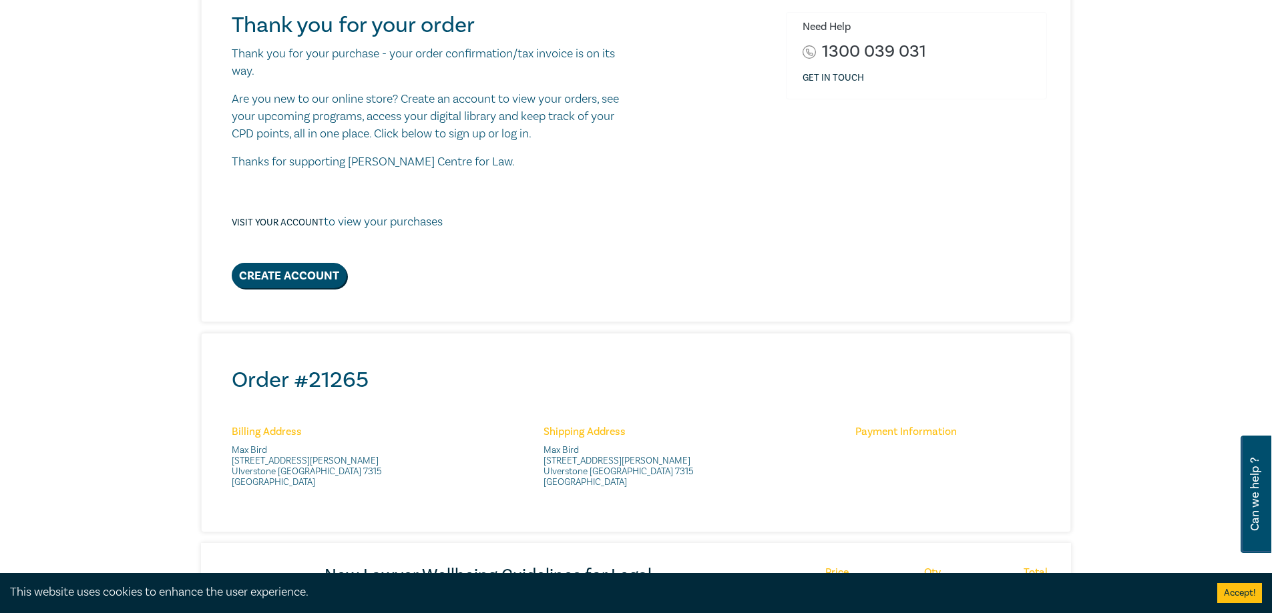
click at [752, 165] on div "Thank you for your order Thank you for your purchase - your order confirmation/…" at bounding box center [639, 150] width 831 height 276
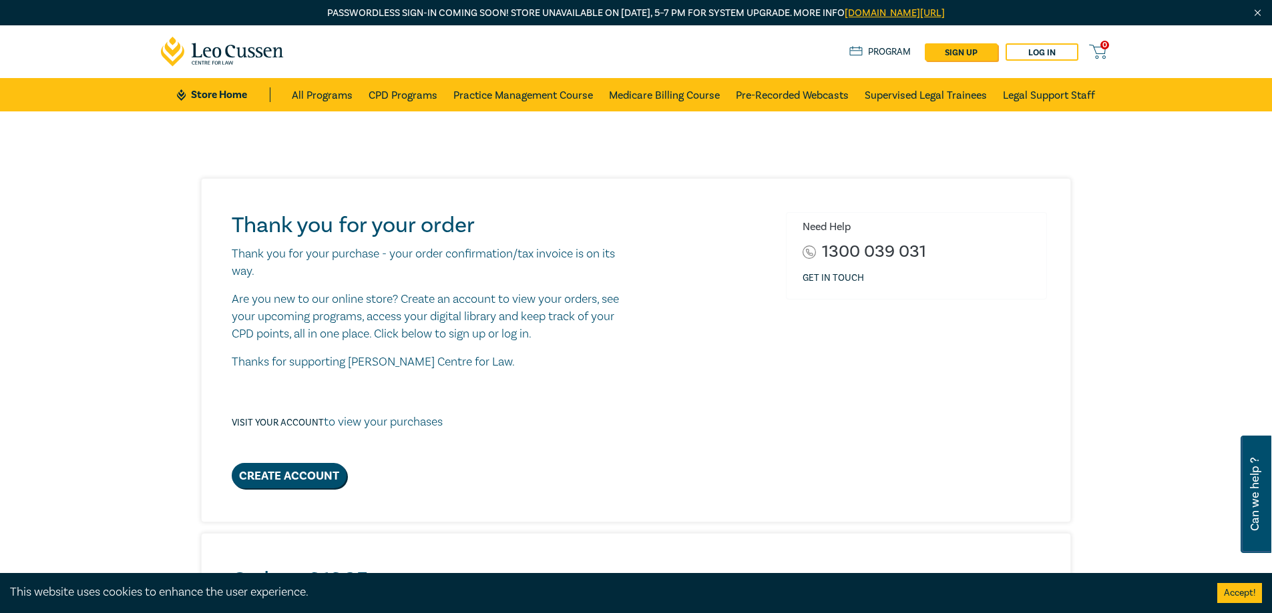
click at [674, 182] on div "Thank you for your order Thank you for your purchase - your order confirmation/…" at bounding box center [636, 350] width 868 height 342
click at [263, 59] on icon at bounding box center [222, 52] width 123 height 30
click at [1169, 194] on div "Thank you for your order Thank you for your purchase - your order confirmation/…" at bounding box center [636, 597] width 1272 height 972
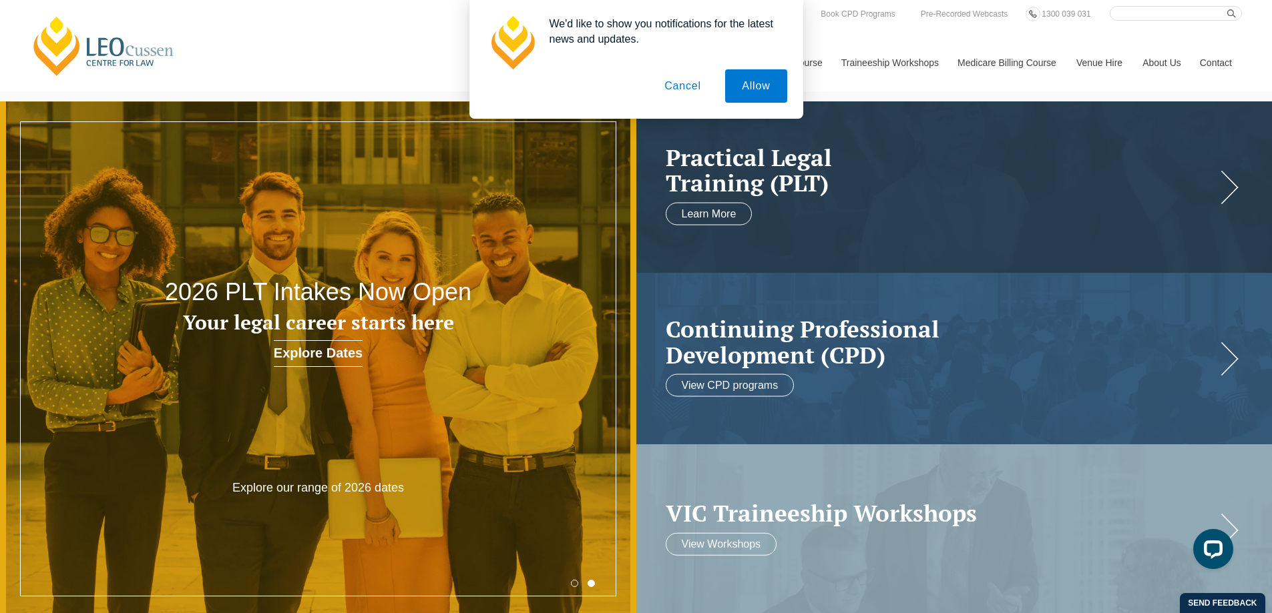
click at [697, 98] on button "Cancel" at bounding box center [682, 85] width 70 height 33
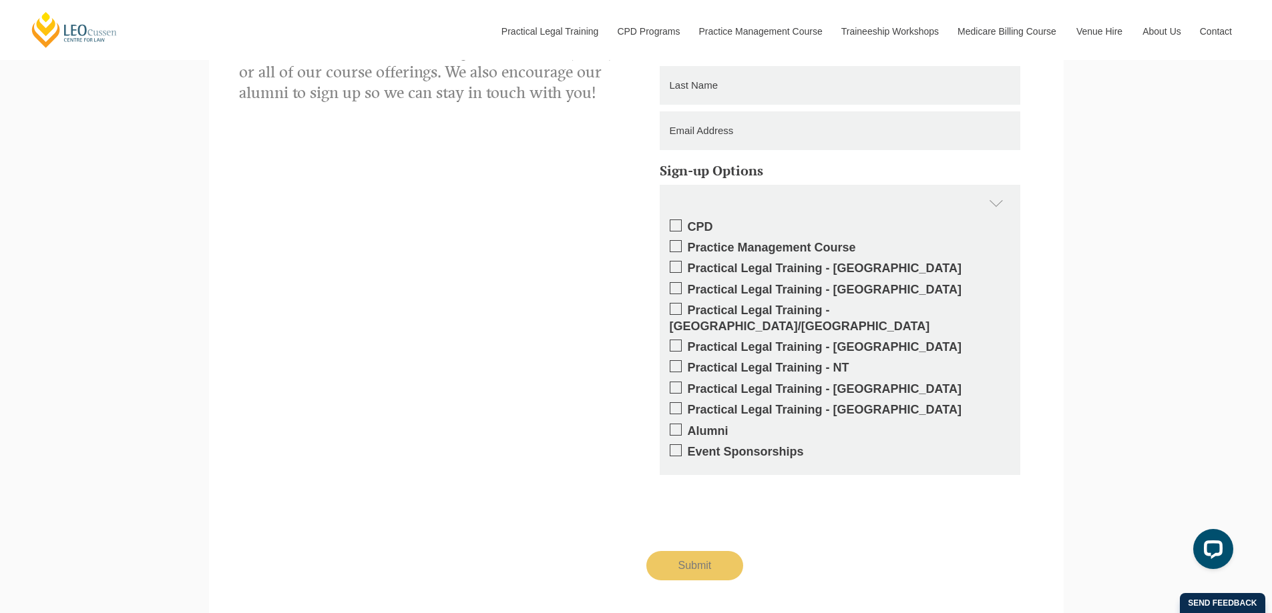
scroll to position [2403, 0]
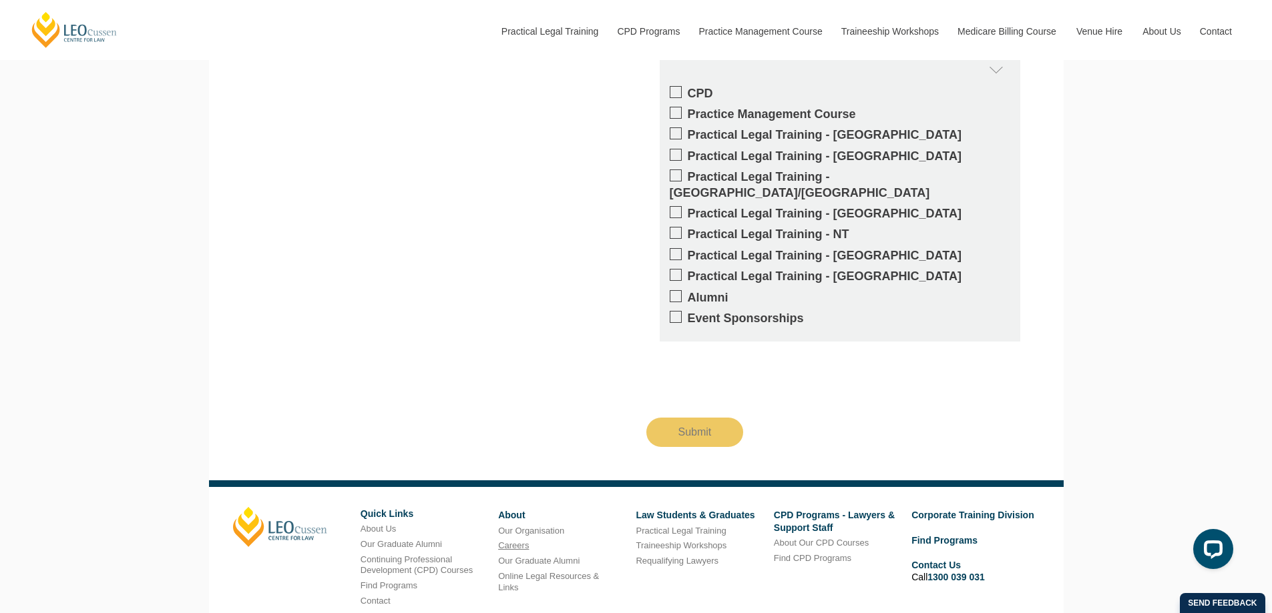
click at [527, 541] on link "Careers" at bounding box center [513, 546] width 31 height 10
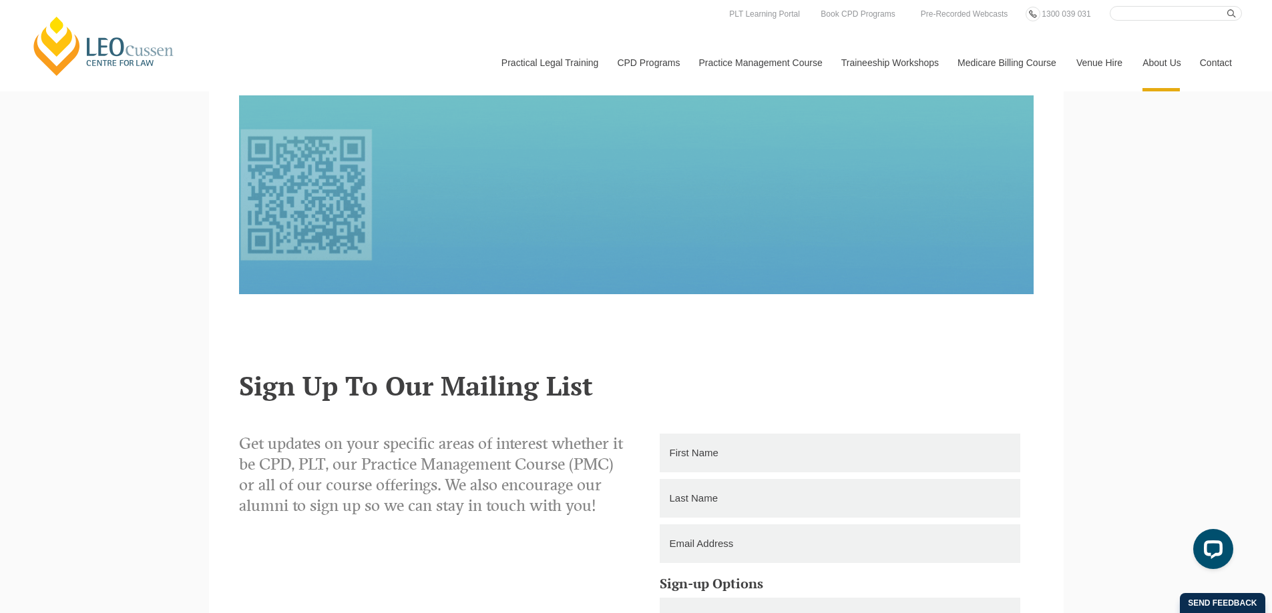
scroll to position [1602, 0]
